Goal: Book appointment/travel/reservation

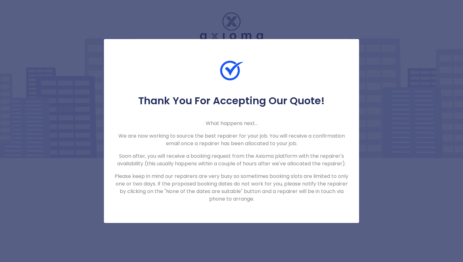
click at [375, 107] on div "Thank You For Accepting Our Quote! What happens next... We are now working to s…" at bounding box center [231, 131] width 463 height 262
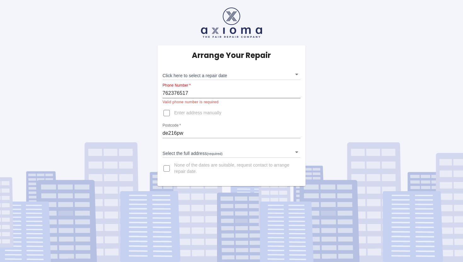
click at [163, 92] on input "762376517" at bounding box center [231, 93] width 138 height 10
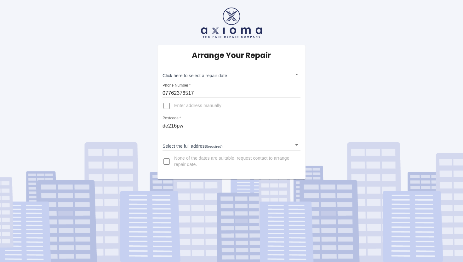
type input "07762376517"
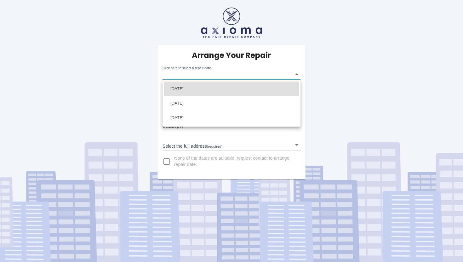
click at [186, 75] on body "Arrange Your Repair Click here to select a repair date ​ Phone Number   * 07762…" at bounding box center [231, 131] width 463 height 262
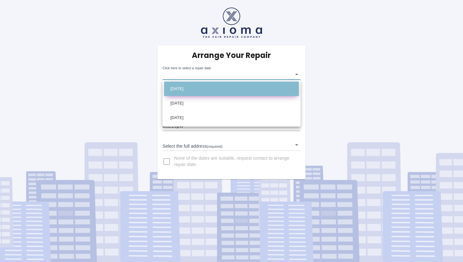
click at [197, 88] on li "Fri Oct 24 2025" at bounding box center [231, 89] width 135 height 14
type input "2025-10-24T00:00:00.000Z"
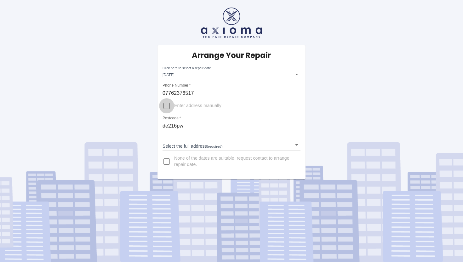
click at [167, 105] on input "Enter address manually" at bounding box center [166, 105] width 15 height 15
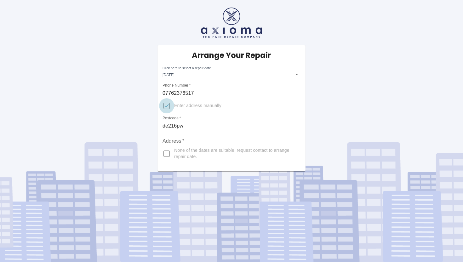
click at [168, 101] on input "Enter address manually" at bounding box center [166, 105] width 15 height 15
checkbox input "false"
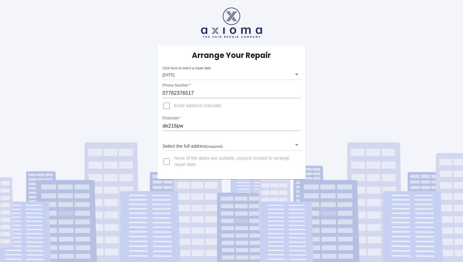
click at [188, 146] on body "Arrange Your Repair Click here to select a repair date Fri Oct 24 2025 2025-10-…" at bounding box center [231, 131] width 463 height 262
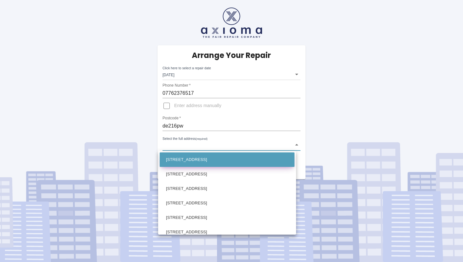
click at [197, 163] on li "2a Meadow Lane Chaddesden, Derby Derbyshire" at bounding box center [227, 159] width 135 height 14
type input "2a Meadow Lane Chaddesden, Derby Derbyshire"
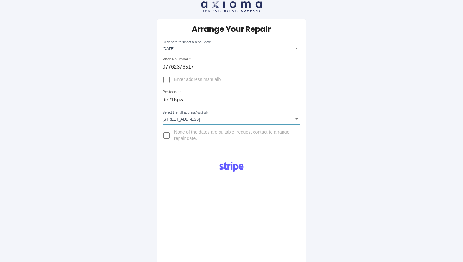
scroll to position [24, 0]
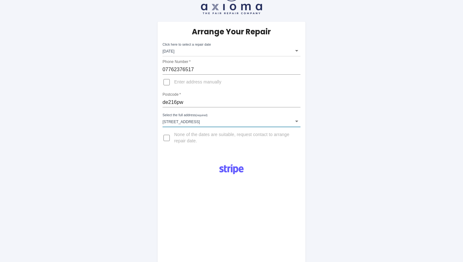
click at [185, 49] on body "Arrange Your Repair Click here to select a repair date Fri Oct 24 2025 2025-10-…" at bounding box center [231, 208] width 463 height 465
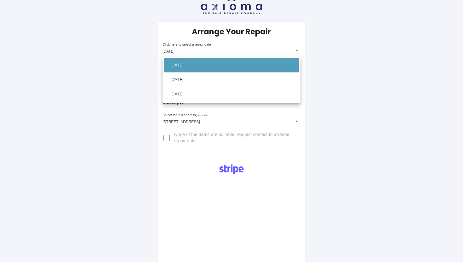
click at [147, 72] on div at bounding box center [231, 131] width 463 height 262
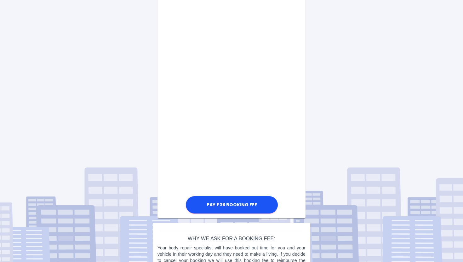
scroll to position [315, 0]
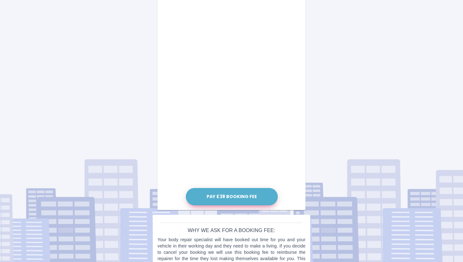
click at [230, 195] on button "Pay £38 Booking Fee" at bounding box center [232, 196] width 92 height 17
